Goal: Information Seeking & Learning: Learn about a topic

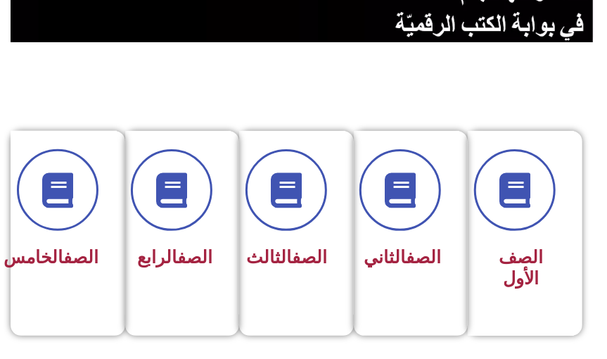
scroll to position [278, 0]
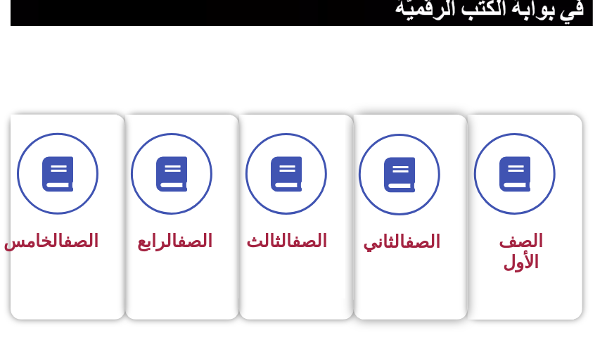
click at [402, 252] on span "الصف الثاني" at bounding box center [401, 241] width 77 height 20
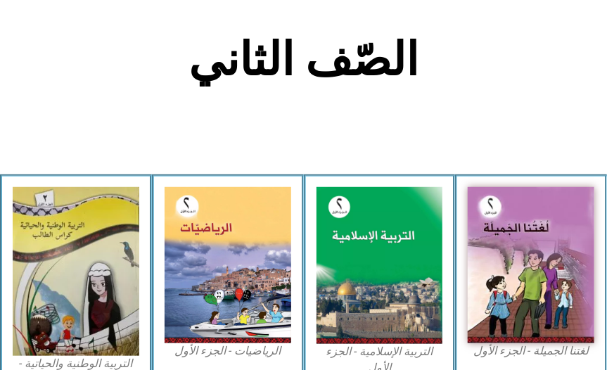
scroll to position [291, 0]
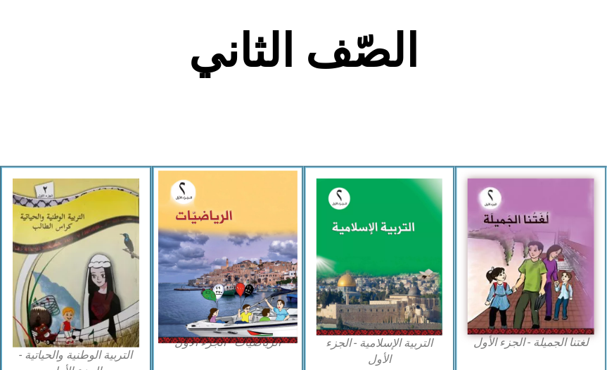
click at [209, 302] on img at bounding box center [227, 256] width 139 height 172
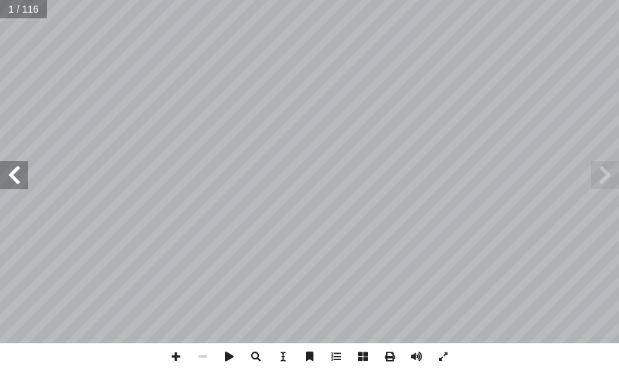
click at [17, 178] on span at bounding box center [14, 175] width 28 height 28
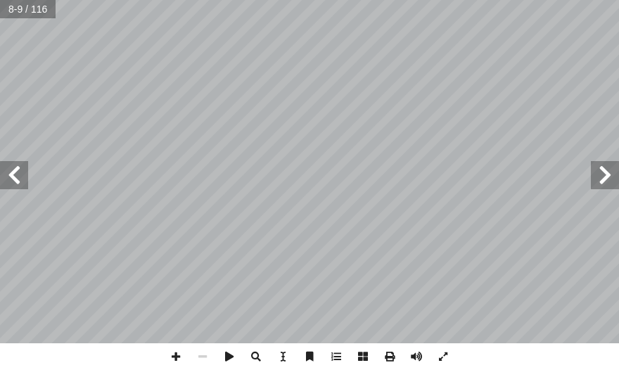
click at [17, 178] on span at bounding box center [14, 175] width 28 height 28
click at [17, 179] on span at bounding box center [14, 175] width 28 height 28
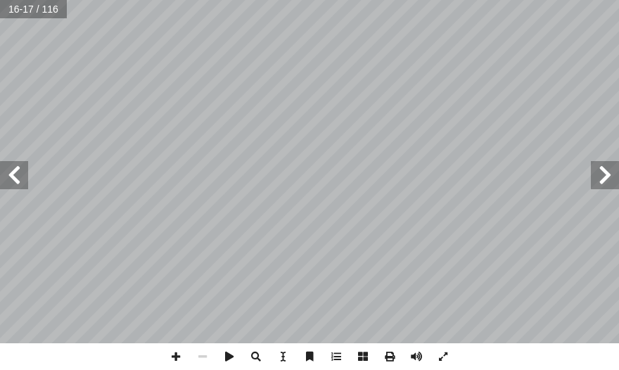
click at [17, 180] on span at bounding box center [14, 175] width 28 height 28
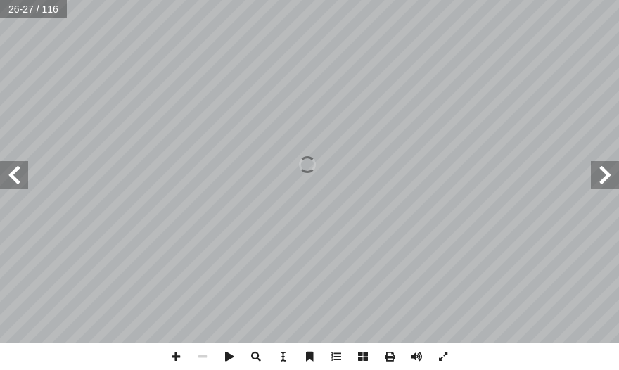
click at [17, 180] on span at bounding box center [14, 175] width 28 height 28
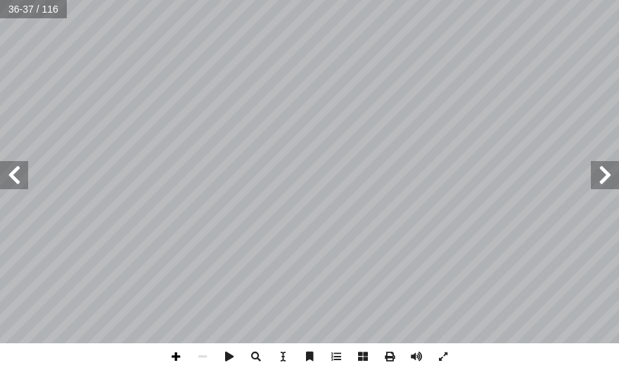
click at [183, 357] on span at bounding box center [175, 356] width 27 height 27
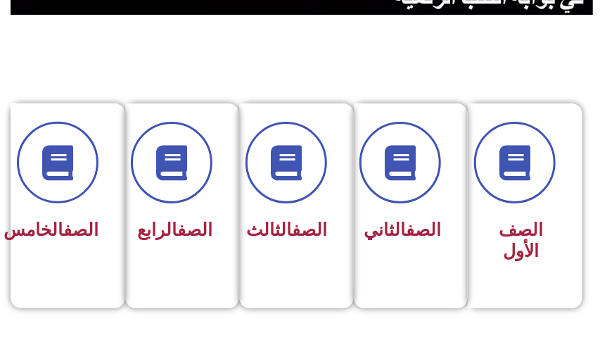
scroll to position [313, 0]
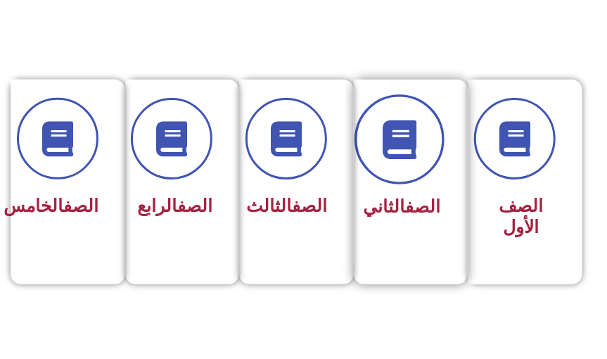
click at [394, 139] on icon at bounding box center [399, 139] width 39 height 39
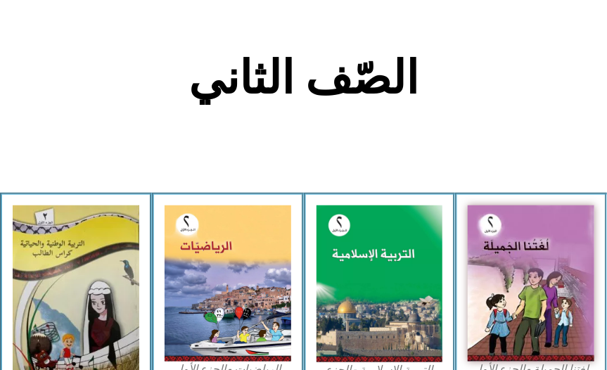
scroll to position [290, 0]
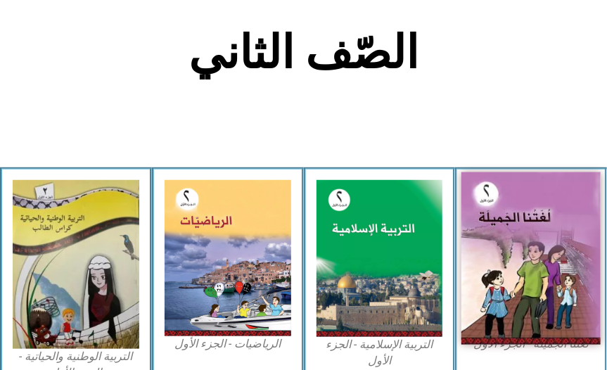
click at [538, 268] on img at bounding box center [530, 258] width 139 height 172
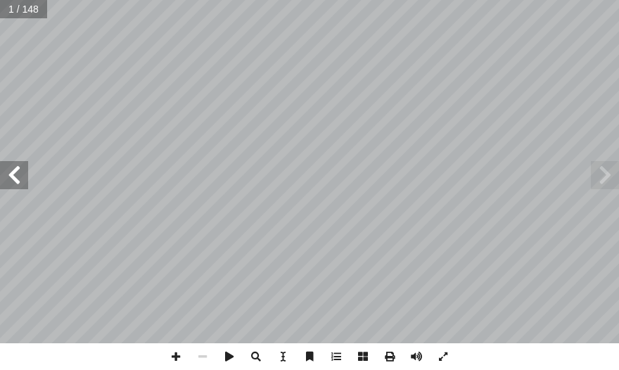
click at [18, 180] on span at bounding box center [14, 175] width 28 height 28
click at [23, 173] on span at bounding box center [14, 175] width 28 height 28
click at [20, 174] on span at bounding box center [14, 175] width 28 height 28
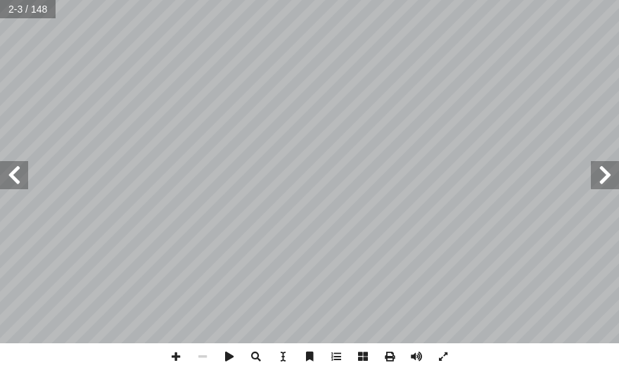
click at [18, 174] on span at bounding box center [14, 175] width 28 height 28
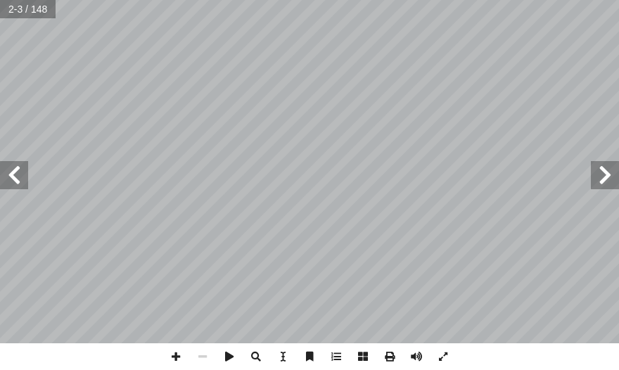
click at [18, 174] on span at bounding box center [14, 175] width 28 height 28
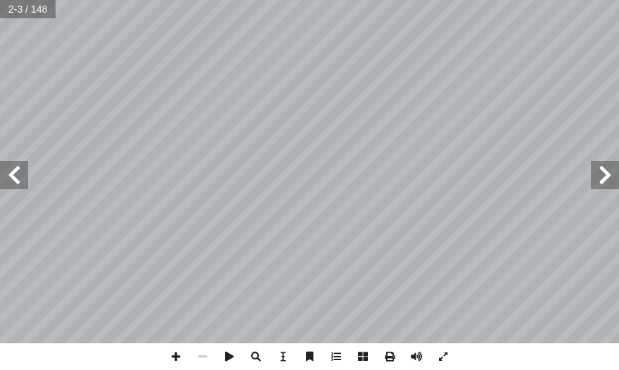
click at [18, 174] on span at bounding box center [14, 175] width 28 height 28
click at [18, 176] on span at bounding box center [14, 175] width 28 height 28
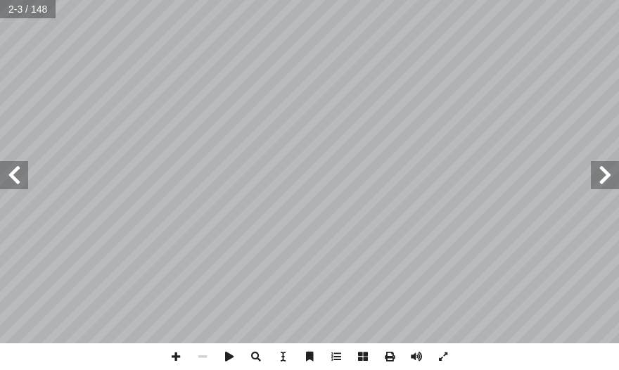
click at [18, 176] on span at bounding box center [14, 175] width 28 height 28
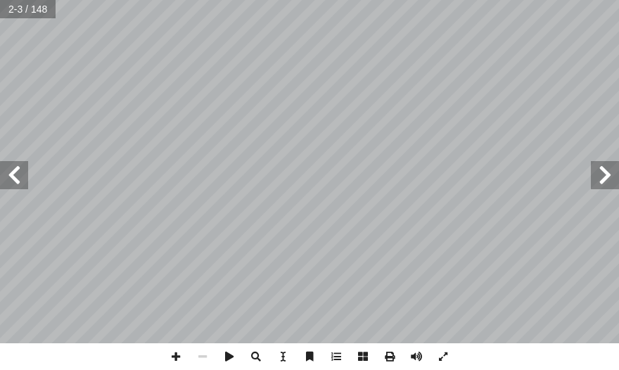
click at [18, 176] on span at bounding box center [14, 175] width 28 height 28
click at [18, 177] on span at bounding box center [14, 175] width 28 height 28
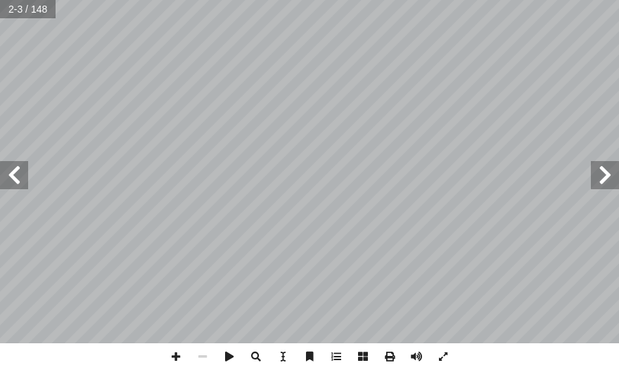
click at [18, 177] on span at bounding box center [14, 175] width 28 height 28
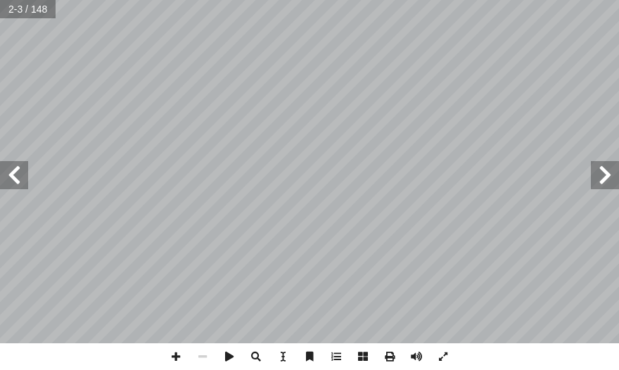
click at [18, 177] on span at bounding box center [14, 175] width 28 height 28
click at [15, 181] on span at bounding box center [14, 175] width 28 height 28
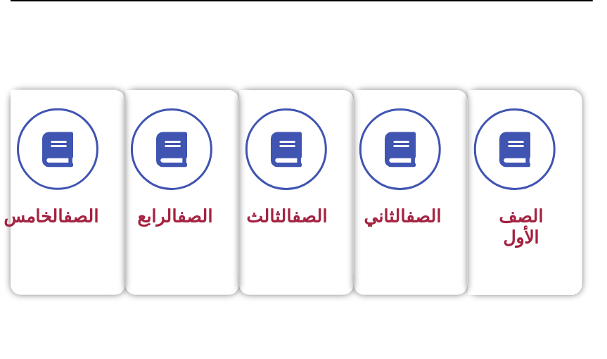
scroll to position [385, 0]
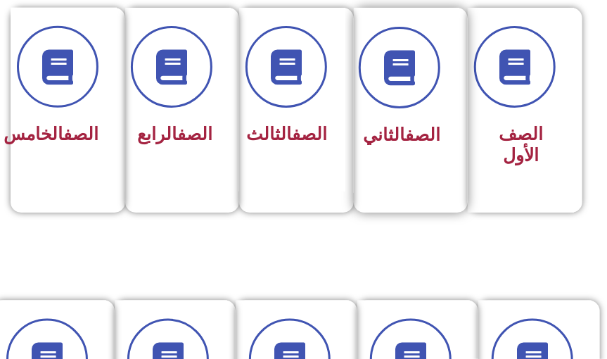
click at [401, 145] on span "الصف الثاني" at bounding box center [401, 134] width 77 height 20
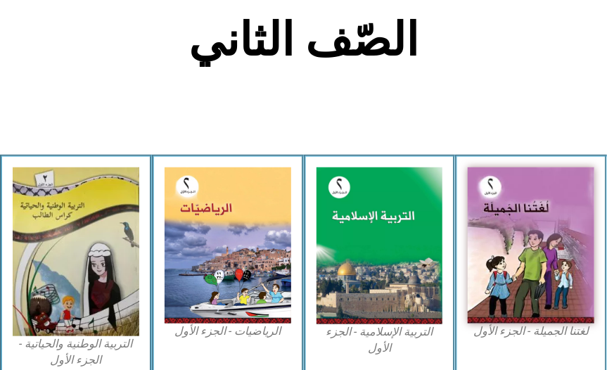
scroll to position [322, 0]
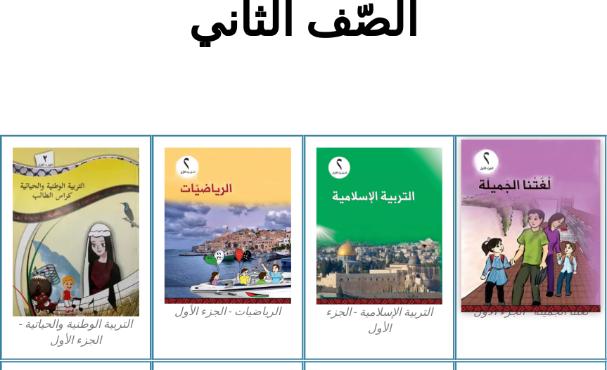
click at [523, 266] on img at bounding box center [530, 225] width 139 height 172
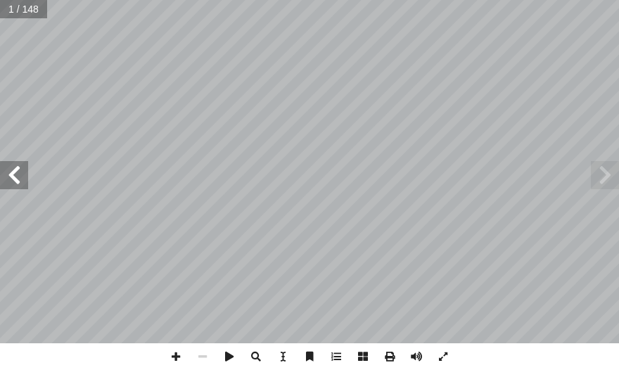
click at [22, 184] on span at bounding box center [14, 175] width 28 height 28
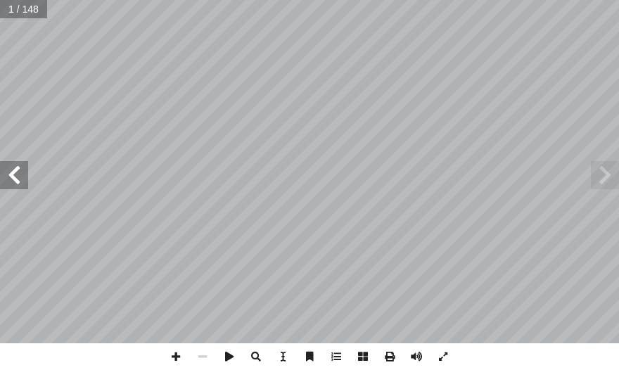
click at [22, 184] on span at bounding box center [14, 175] width 28 height 28
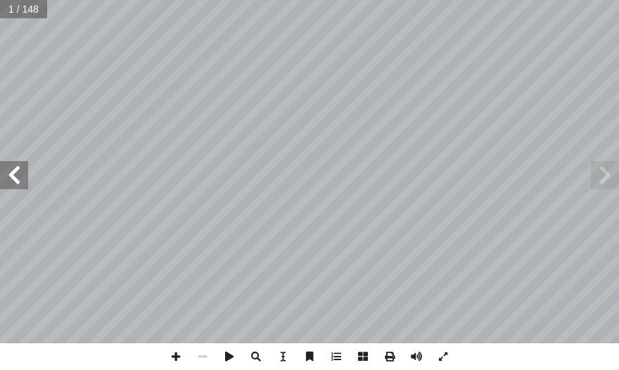
click at [22, 184] on span at bounding box center [14, 175] width 28 height 28
click at [21, 184] on span at bounding box center [14, 175] width 28 height 28
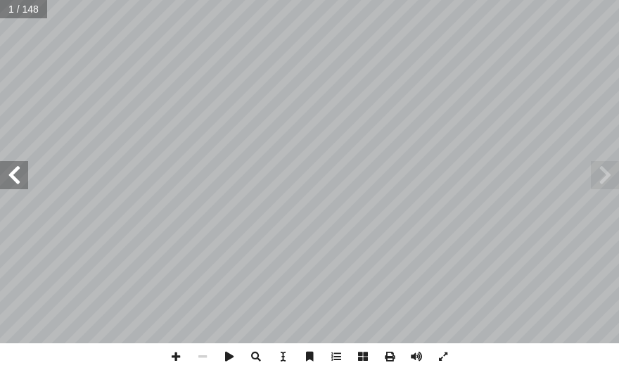
click at [21, 184] on span at bounding box center [14, 175] width 28 height 28
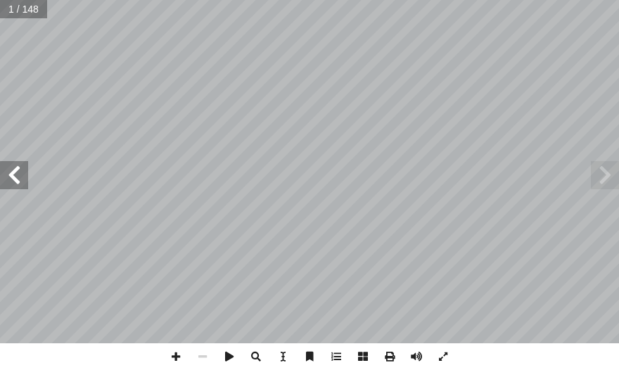
click at [21, 184] on span at bounding box center [14, 175] width 28 height 28
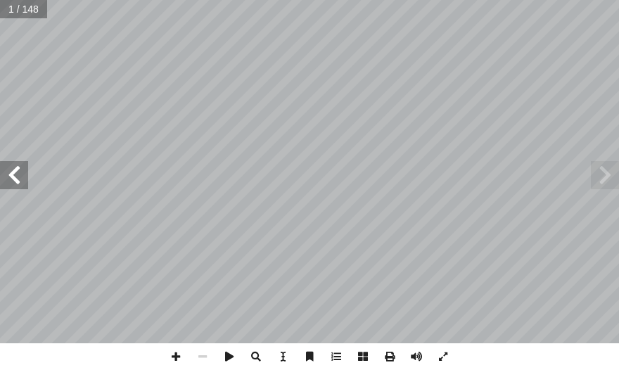
click at [21, 184] on span at bounding box center [14, 175] width 28 height 28
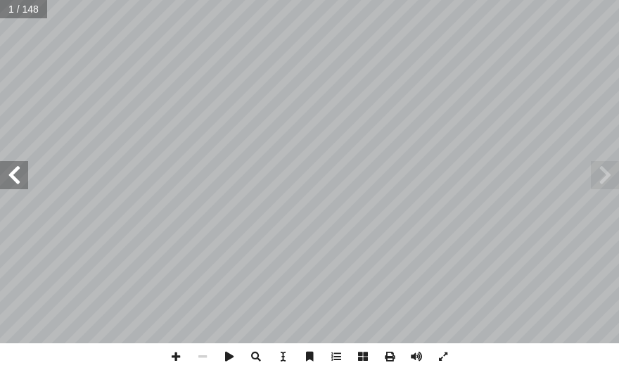
click at [21, 184] on span at bounding box center [14, 175] width 28 height 28
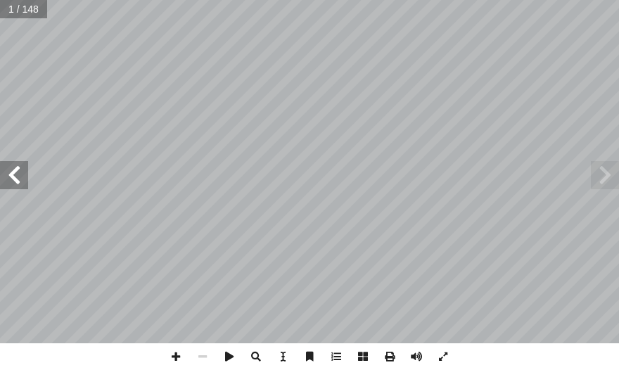
click at [21, 184] on span at bounding box center [14, 175] width 28 height 28
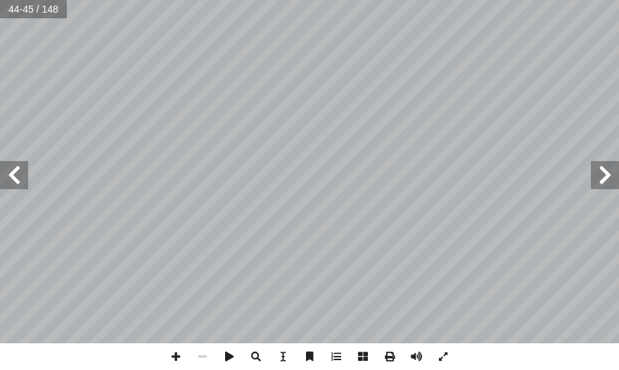
click at [15, 185] on span at bounding box center [14, 175] width 28 height 28
click at [23, 184] on span at bounding box center [14, 175] width 28 height 28
click at [11, 172] on span at bounding box center [14, 175] width 28 height 28
click at [22, 169] on span at bounding box center [14, 175] width 28 height 28
click at [176, 352] on span at bounding box center [175, 356] width 27 height 27
